Goal: Information Seeking & Learning: Compare options

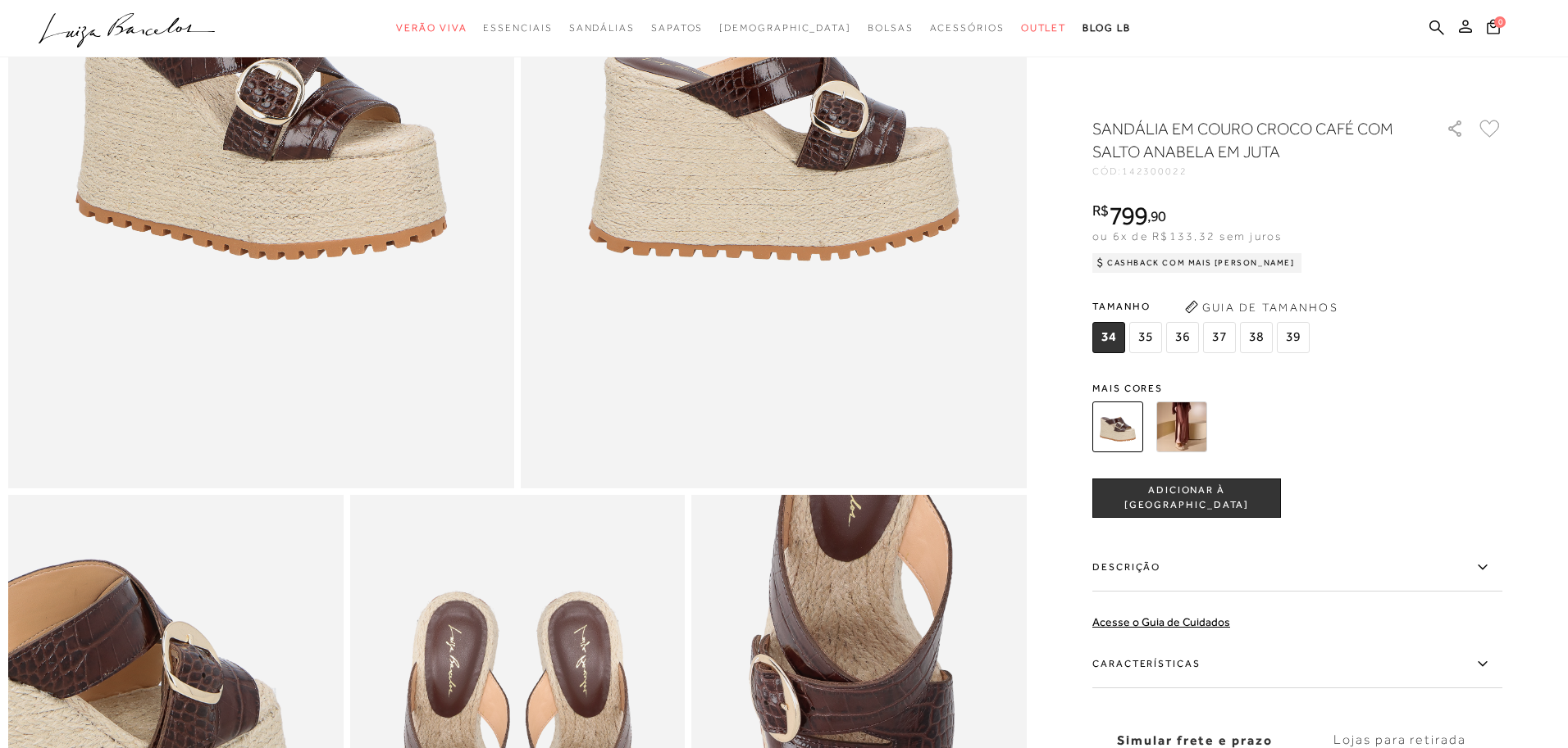
scroll to position [309, 0]
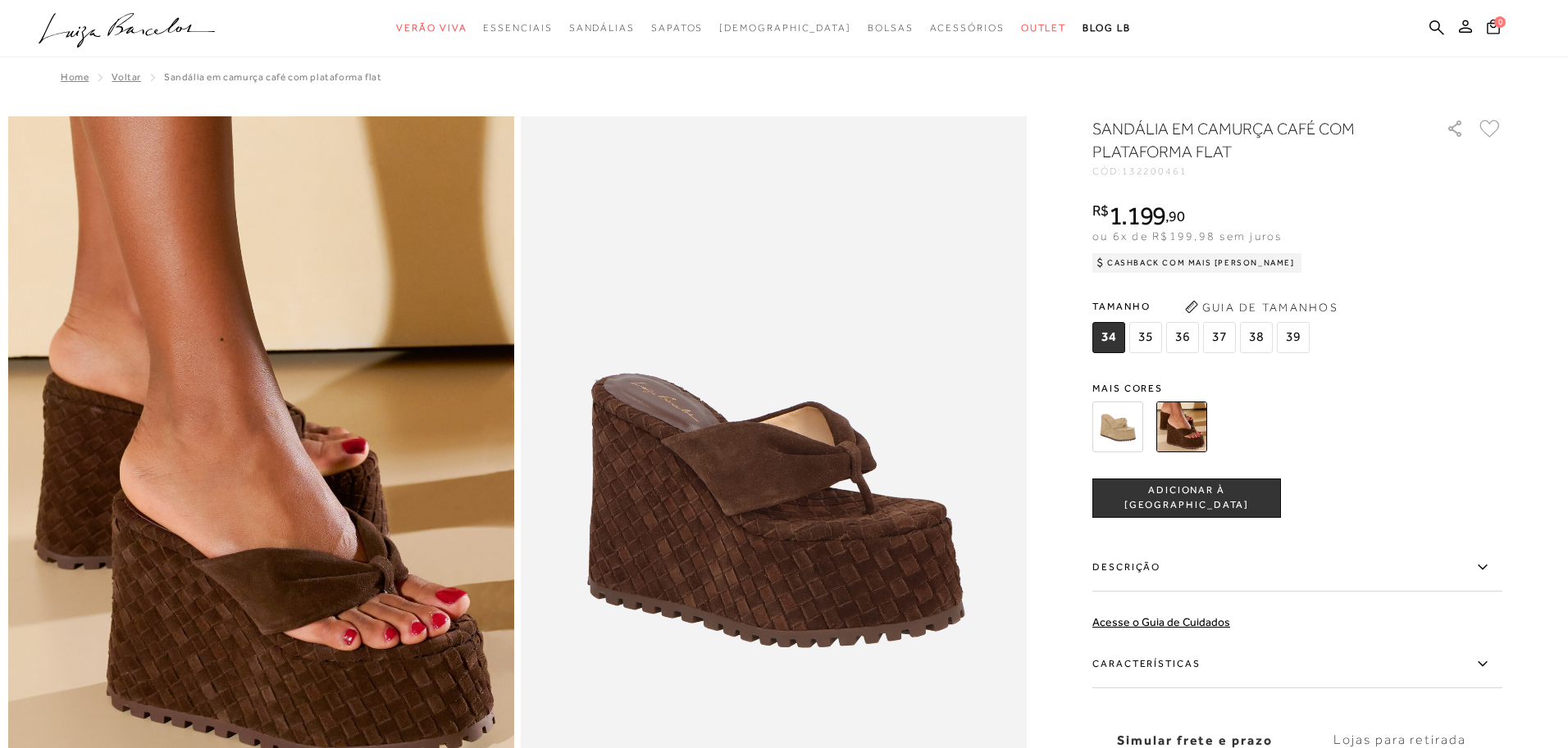
click at [1115, 439] on img at bounding box center [1117, 427] width 51 height 51
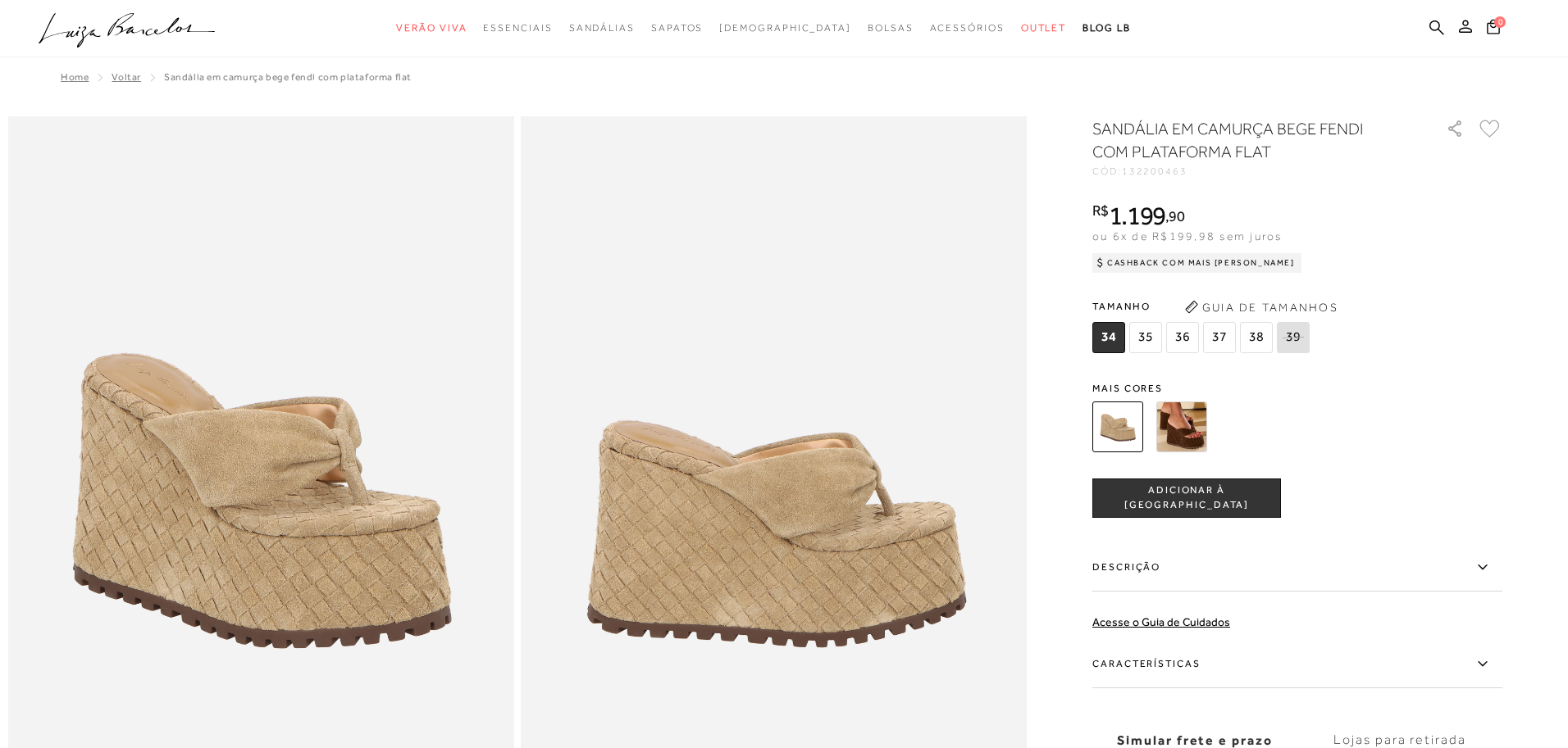
click at [1175, 444] on img at bounding box center [1181, 427] width 51 height 51
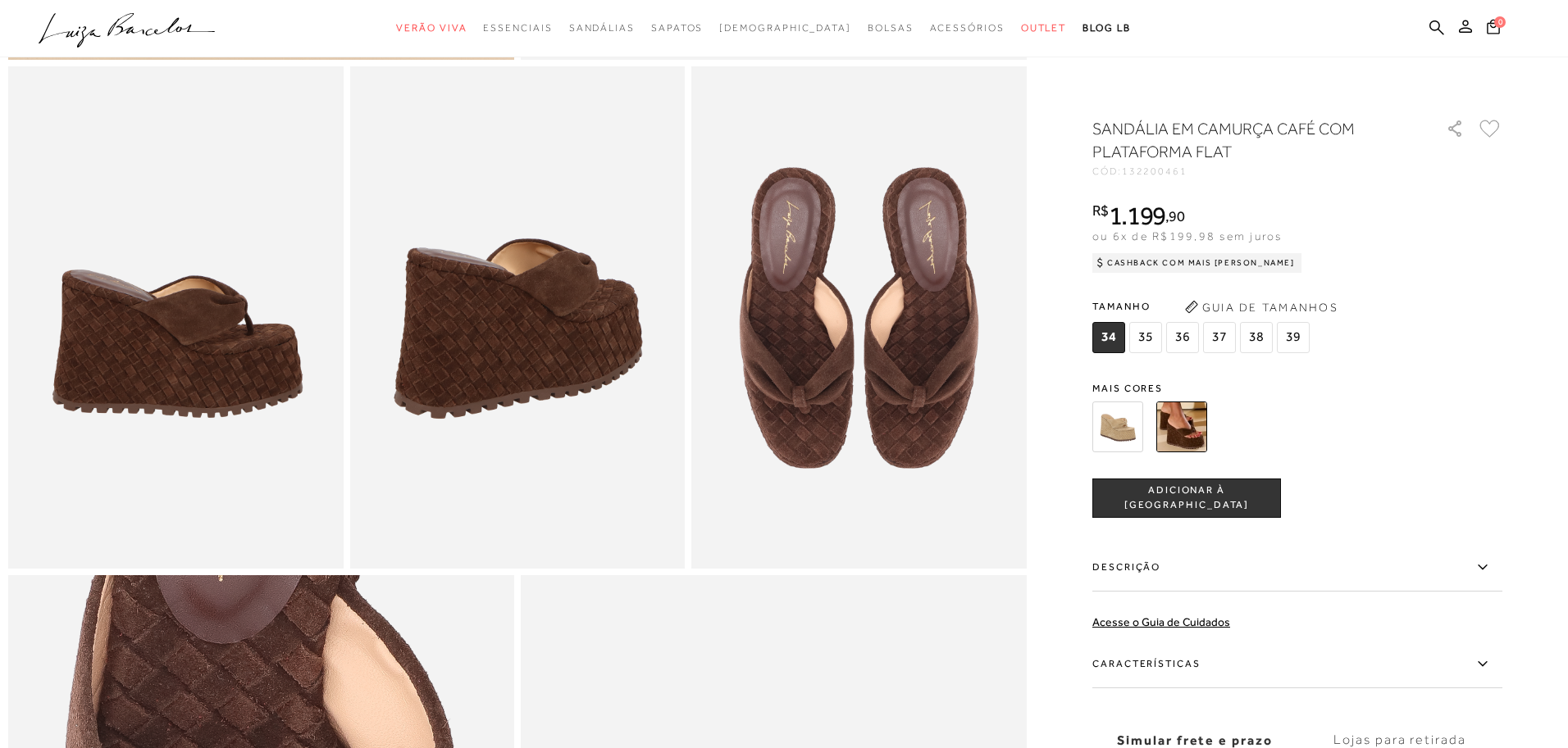
scroll to position [800, 0]
